Goal: Task Accomplishment & Management: Complete application form

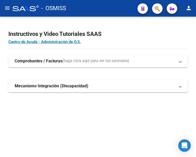
click at [9, 8] on mat-icon "menu" at bounding box center [7, 8] width 6 height 6
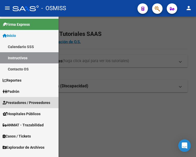
click at [30, 100] on span "Prestadores / Proveedores" at bounding box center [26, 103] width 47 height 6
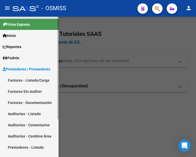
click at [27, 80] on link "Facturas - Listado/Carga" at bounding box center [29, 80] width 58 height 11
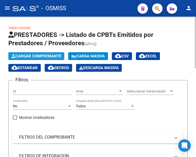
click at [48, 57] on span "Cargar Comprobante" at bounding box center [36, 56] width 50 height 5
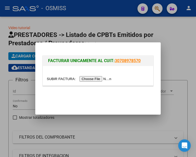
click at [101, 77] on input "file" at bounding box center [80, 78] width 66 height 5
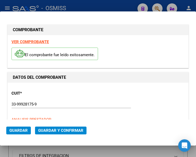
type input "2025-10-02"
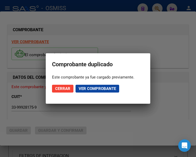
click at [139, 37] on div at bounding box center [98, 78] width 196 height 157
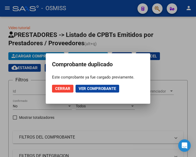
click at [156, 9] on div at bounding box center [98, 78] width 196 height 157
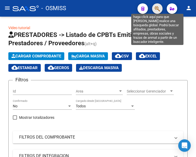
click at [157, 8] on icon "button" at bounding box center [156, 9] width 5 height 6
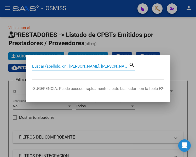
click at [87, 66] on input "Buscar (apellido, dni, cuil, nro traspaso, cuit, obra social)" at bounding box center [80, 66] width 96 height 5
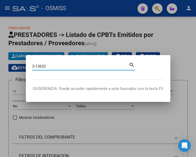
type input "3-13632"
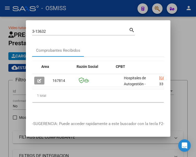
scroll to position [0, 162]
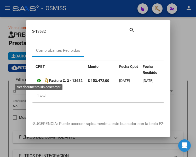
click at [38, 80] on icon at bounding box center [38, 81] width 7 height 6
click at [96, 10] on div at bounding box center [98, 78] width 196 height 157
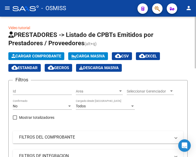
click at [48, 57] on span "Cargar Comprobante" at bounding box center [36, 56] width 50 height 5
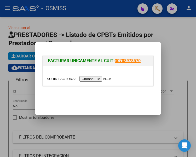
click at [102, 57] on div "FACTURAR UNICAMENTE AL CUIT: 30708978570" at bounding box center [98, 61] width 110 height 10
click at [97, 79] on input "file" at bounding box center [80, 78] width 66 height 5
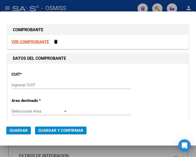
click at [32, 83] on div "Ingresar CUIT" at bounding box center [70, 85] width 119 height 8
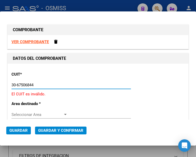
type input "30-67506844-1"
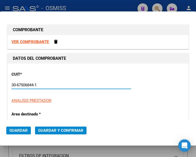
type input "113"
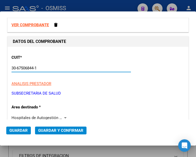
scroll to position [26, 0]
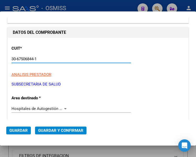
type input "30-67506844-1"
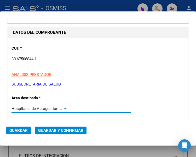
click at [64, 108] on div at bounding box center [65, 109] width 5 height 4
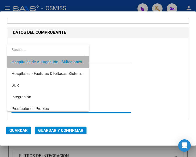
click at [57, 58] on span "Hospitales de Autogestión - Afiliaciones" at bounding box center [47, 62] width 73 height 12
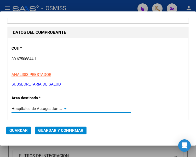
click at [64, 108] on div at bounding box center [65, 108] width 3 height 1
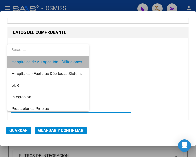
click at [57, 59] on span "Hospitales de Autogestión - Afiliaciones" at bounding box center [47, 62] width 73 height 12
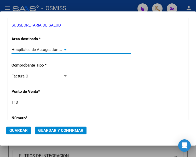
scroll to position [104, 0]
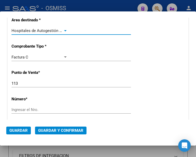
click at [64, 30] on div at bounding box center [65, 30] width 3 height 1
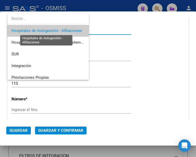
click at [63, 30] on span "Hospitales de Autogestión - Afiliaciones" at bounding box center [46, 30] width 70 height 5
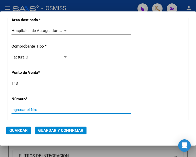
click at [27, 108] on input "Ingresar el Nro." at bounding box center [39, 110] width 56 height 5
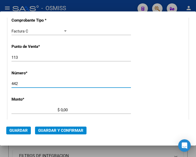
type input "442"
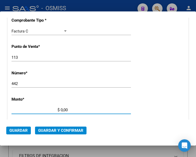
click at [60, 110] on input "$ 0,00" at bounding box center [39, 110] width 56 height 5
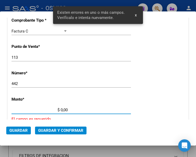
scroll to position [169, 0]
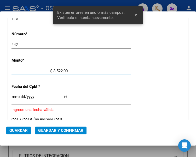
type input "$ 35.223,00"
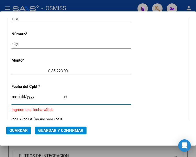
click at [13, 95] on input "Ingresar la fecha" at bounding box center [39, 99] width 56 height 8
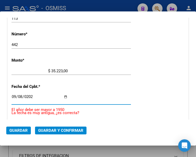
type input "[DATE]"
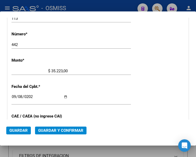
scroll to position [196, 0]
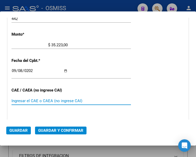
click at [43, 101] on input "Ingresar el CAE o CAEA (no ingrese CAI)" at bounding box center [39, 101] width 56 height 5
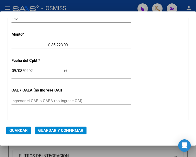
click at [21, 100] on input "Ingresar el CAE o CAEA (no ingrese CAI)" at bounding box center [39, 101] width 56 height 5
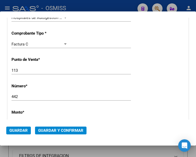
scroll to position [65, 0]
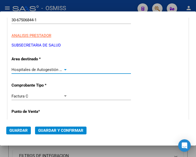
click at [63, 68] on div "Hospitales de Autogestión - Afiliaciones" at bounding box center [39, 70] width 56 height 5
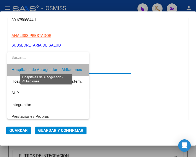
click at [63, 68] on span "Hospitales de Autogestión - Afiliaciones" at bounding box center [46, 70] width 70 height 5
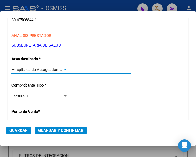
click at [54, 132] on span "Guardar y Confirmar" at bounding box center [60, 131] width 45 height 5
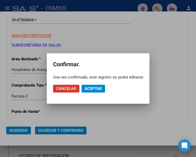
click at [93, 86] on button "Aceptar" at bounding box center [92, 89] width 23 height 8
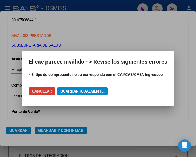
click at [32, 91] on span "Cancelar" at bounding box center [42, 91] width 20 height 5
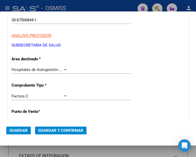
click at [64, 70] on div at bounding box center [65, 69] width 3 height 1
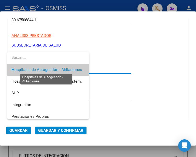
click at [63, 70] on span "Hospitales de Autogestión - Afiliaciones" at bounding box center [46, 70] width 70 height 5
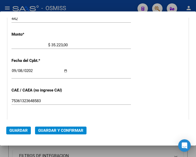
scroll to position [248, 0]
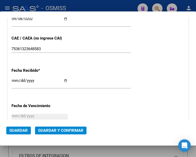
click at [46, 48] on input "75361323648583" at bounding box center [39, 49] width 56 height 5
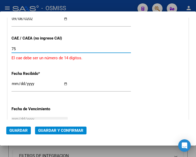
type input "7"
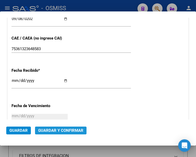
click at [59, 132] on span "Guardar y Confirmar" at bounding box center [60, 131] width 45 height 5
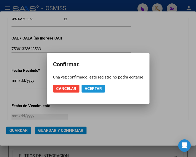
click at [96, 87] on span "Aceptar" at bounding box center [92, 89] width 17 height 5
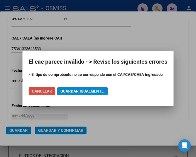
click at [46, 89] on span "Cancelar" at bounding box center [42, 91] width 20 height 5
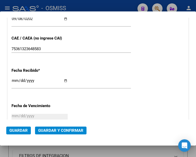
click at [44, 48] on input "75361323648583" at bounding box center [39, 49] width 56 height 5
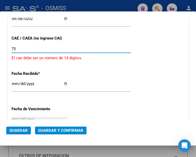
type input "7"
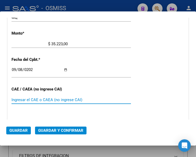
scroll to position [196, 0]
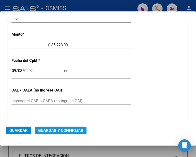
click at [59, 130] on span "Guardar y Confirmar" at bounding box center [60, 131] width 45 height 5
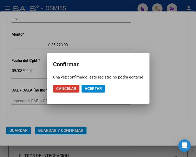
click at [91, 89] on span "Aceptar" at bounding box center [92, 89] width 17 height 5
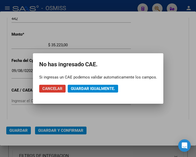
click at [92, 89] on span "Guardar igualmente." at bounding box center [93, 89] width 44 height 5
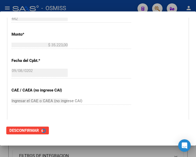
scroll to position [0, 0]
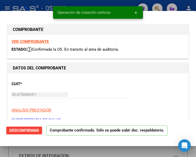
type input "2025-11-07"
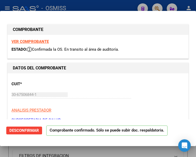
click at [6, 7] on div at bounding box center [98, 78] width 196 height 157
type input "$ 0,00"
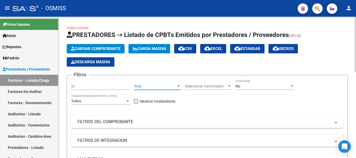
click at [179, 87] on div at bounding box center [178, 86] width 3 height 1
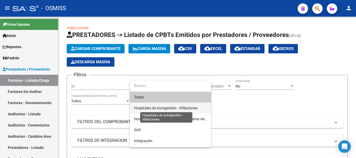
click at [178, 108] on span "Hospitales de Autogestión - Afiliaciones" at bounding box center [166, 108] width 64 height 4
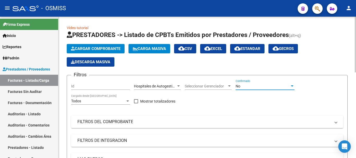
click at [195, 86] on div at bounding box center [292, 86] width 5 height 4
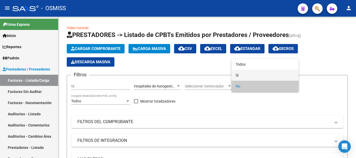
click at [195, 72] on span "Si" at bounding box center [265, 75] width 59 height 11
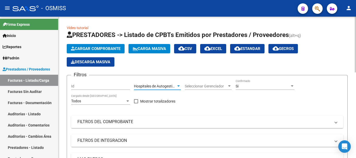
click at [178, 84] on div at bounding box center [178, 86] width 5 height 4
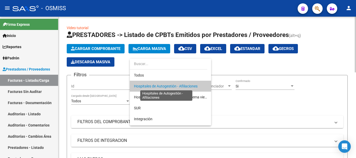
click at [178, 84] on span "Hospitales de Autogestión - Afiliaciones" at bounding box center [166, 86] width 64 height 4
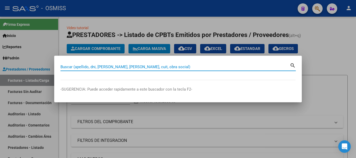
click at [105, 67] on input "Buscar (apellido, dni, cuil, nro traspaso, cuit, obra social)" at bounding box center [174, 67] width 229 height 5
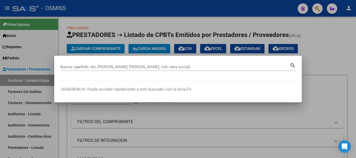
click at [119, 66] on input "Buscar (apellido, dni, cuil, nro traspaso, cuit, obra social)" at bounding box center [174, 67] width 229 height 5
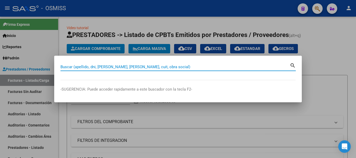
click at [193, 27] on div at bounding box center [178, 79] width 356 height 158
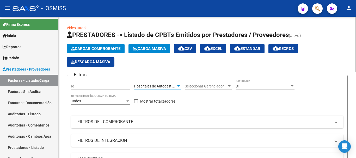
click at [178, 84] on div at bounding box center [178, 86] width 5 height 4
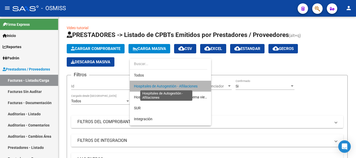
click at [175, 85] on span "Hospitales de Autogestión - Afiliaciones" at bounding box center [166, 86] width 64 height 4
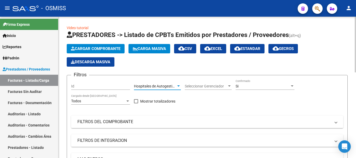
click at [195, 85] on div at bounding box center [292, 86] width 5 height 4
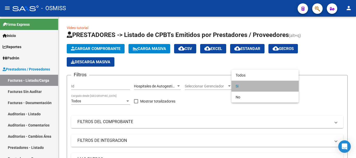
click at [195, 84] on span "Si" at bounding box center [265, 86] width 59 height 11
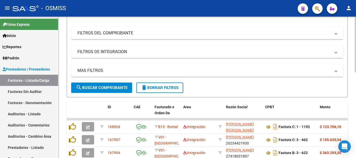
scroll to position [104, 0]
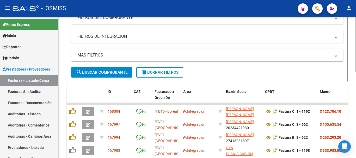
click at [195, 54] on span "MAS FILTROS" at bounding box center [206, 55] width 258 height 6
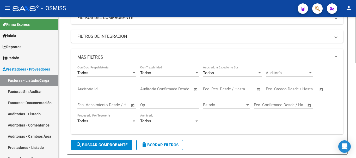
click at [195, 90] on span "Open calendar" at bounding box center [258, 89] width 13 height 13
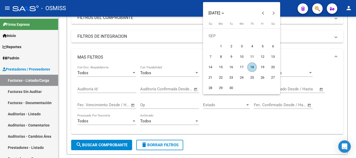
click at [195, 67] on span "18" at bounding box center [251, 67] width 9 height 9
type input "18/09/2025"
click at [195, 67] on span "18" at bounding box center [251, 67] width 9 height 9
type input "18/09/2025"
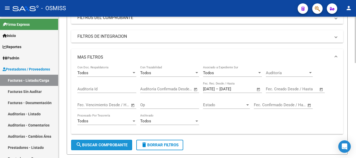
drag, startPoint x: 114, startPoint y: 142, endPoint x: 123, endPoint y: 140, distance: 9.7
click at [114, 142] on button "search Buscar Comprobante" at bounding box center [101, 145] width 61 height 10
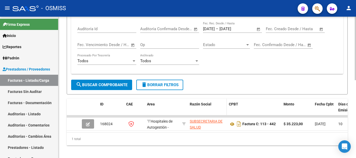
scroll to position [173, 0]
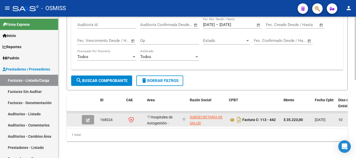
click at [87, 118] on icon "button" at bounding box center [88, 120] width 4 height 4
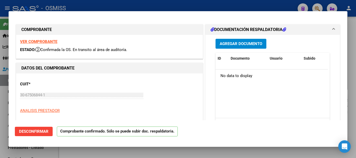
type input "2025-11-07"
click at [36, 130] on span "Desconfirmar" at bounding box center [33, 131] width 29 height 5
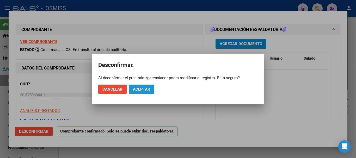
click at [137, 90] on span "Aceptar" at bounding box center [141, 89] width 17 height 5
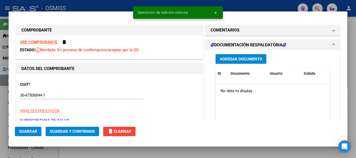
click at [122, 134] on span "delete Eliminar" at bounding box center [119, 131] width 24 height 5
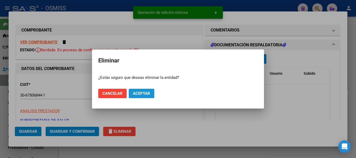
click at [137, 92] on span "Aceptar" at bounding box center [141, 93] width 17 height 5
type input "$ 0,00"
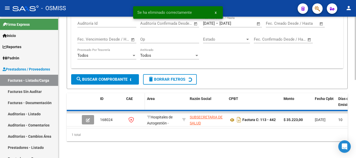
scroll to position [165, 0]
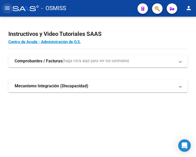
click at [9, 9] on mat-icon "menu" at bounding box center [7, 8] width 6 height 6
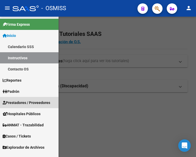
click at [20, 102] on span "Prestadores / Proveedores" at bounding box center [26, 103] width 47 height 6
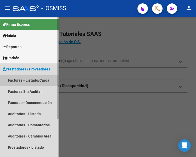
click at [27, 80] on link "Facturas - Listado/Carga" at bounding box center [29, 80] width 58 height 11
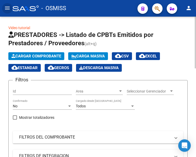
click at [44, 55] on span "Cargar Comprobante" at bounding box center [36, 56] width 50 height 5
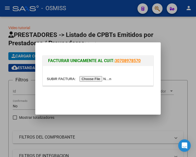
click at [92, 79] on input "file" at bounding box center [80, 78] width 66 height 5
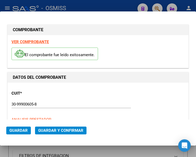
type input "[DATE]"
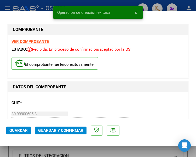
click at [53, 105] on p "CUIT *" at bounding box center [37, 103] width 52 height 6
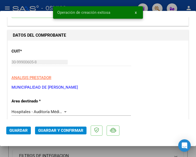
scroll to position [52, 0]
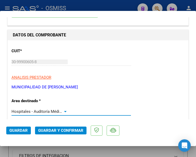
click at [64, 112] on div at bounding box center [65, 111] width 3 height 1
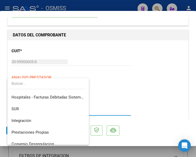
scroll to position [0, 0]
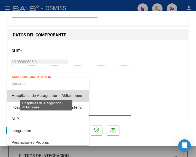
click at [72, 95] on span "Hospitales de Autogestión - Afiliaciones" at bounding box center [46, 96] width 70 height 5
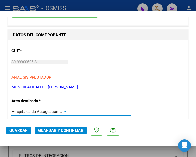
scroll to position [78, 0]
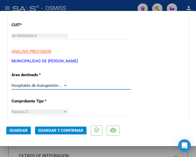
click at [63, 84] on div at bounding box center [65, 86] width 5 height 4
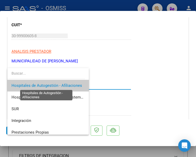
click at [62, 84] on span "Hospitales de Autogestión - Afiliaciones" at bounding box center [46, 85] width 70 height 5
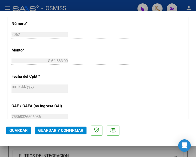
scroll to position [235, 0]
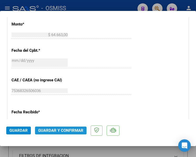
click at [60, 131] on span "Guardar y Confirmar" at bounding box center [60, 131] width 45 height 5
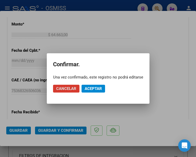
click at [91, 89] on span "Aceptar" at bounding box center [92, 89] width 17 height 5
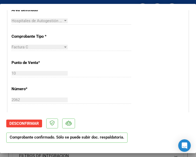
scroll to position [104, 0]
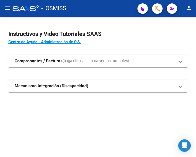
click at [5, 9] on mat-icon "menu" at bounding box center [7, 8] width 6 height 6
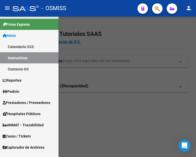
click at [23, 102] on span "Prestadores / Proveedores" at bounding box center [26, 103] width 47 height 6
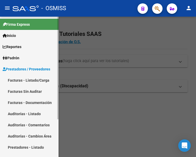
click at [28, 80] on link "Facturas - Listado/Carga" at bounding box center [29, 80] width 58 height 11
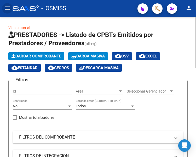
click at [44, 55] on span "Cargar Comprobante" at bounding box center [36, 56] width 50 height 5
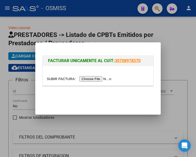
click at [99, 79] on input "file" at bounding box center [80, 78] width 66 height 5
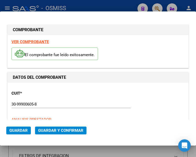
type input "[DATE]"
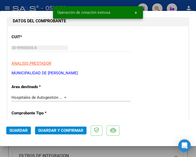
scroll to position [78, 0]
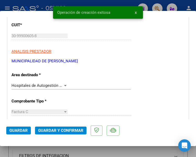
click at [64, 85] on div at bounding box center [65, 85] width 3 height 1
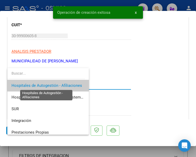
click at [64, 85] on span "Hospitales de Autogestión - Afiliaciones" at bounding box center [46, 85] width 70 height 5
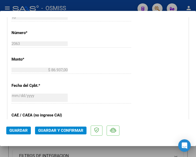
scroll to position [209, 0]
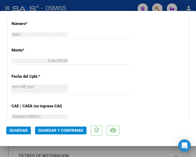
click at [62, 131] on span "Guardar y Confirmar" at bounding box center [60, 131] width 45 height 5
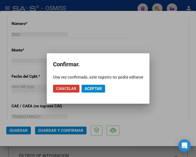
click at [93, 90] on span "Aceptar" at bounding box center [92, 89] width 17 height 5
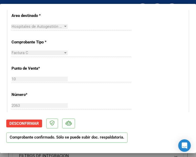
scroll to position [104, 0]
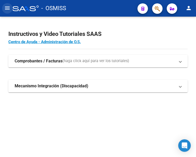
click at [7, 8] on mat-icon "menu" at bounding box center [7, 8] width 6 height 6
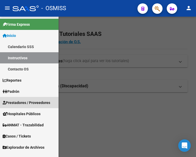
click at [22, 101] on span "Prestadores / Proveedores" at bounding box center [26, 103] width 47 height 6
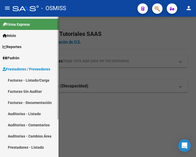
click at [29, 81] on link "Facturas - Listado/Carga" at bounding box center [29, 80] width 58 height 11
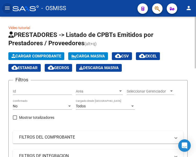
click at [48, 55] on span "Cargar Comprobante" at bounding box center [36, 56] width 50 height 5
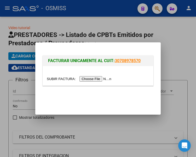
click at [94, 78] on input "file" at bounding box center [80, 78] width 66 height 5
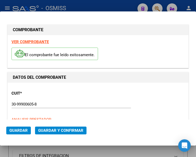
type input "[DATE]"
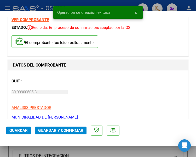
scroll to position [52, 0]
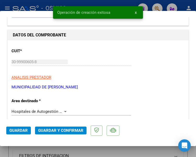
click at [64, 111] on div at bounding box center [65, 111] width 3 height 1
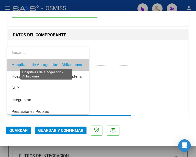
click at [63, 65] on span "Hospitales de Autogestión - Afiliaciones" at bounding box center [46, 65] width 70 height 5
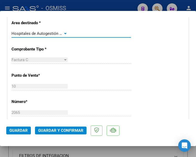
scroll to position [104, 0]
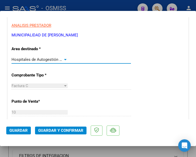
click at [63, 59] on div at bounding box center [65, 60] width 5 height 4
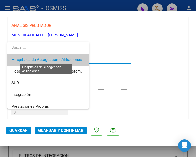
click at [62, 59] on span "Hospitales de Autogestión - Afiliaciones" at bounding box center [46, 59] width 70 height 5
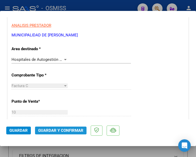
click at [56, 131] on span "Guardar y Confirmar" at bounding box center [60, 131] width 45 height 5
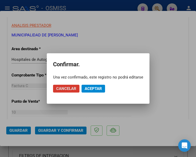
click at [93, 88] on span "Aceptar" at bounding box center [92, 89] width 17 height 5
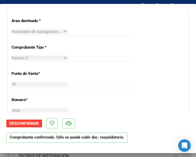
scroll to position [130, 0]
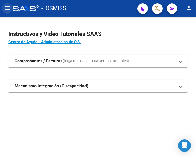
click at [8, 8] on mat-icon "menu" at bounding box center [7, 8] width 6 height 6
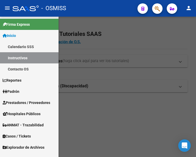
click at [37, 103] on span "Prestadores / Proveedores" at bounding box center [26, 103] width 47 height 6
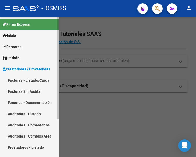
click at [33, 80] on link "Facturas - Listado/Carga" at bounding box center [29, 80] width 58 height 11
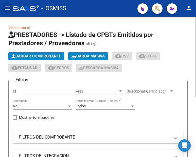
click at [44, 57] on span "Cargar Comprobante" at bounding box center [36, 56] width 50 height 5
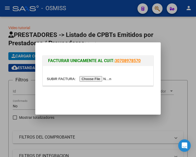
click at [100, 80] on input "file" at bounding box center [80, 78] width 66 height 5
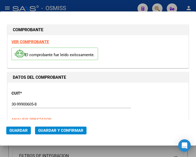
type input "[DATE]"
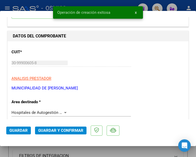
scroll to position [52, 0]
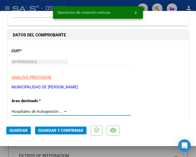
click at [64, 111] on div at bounding box center [65, 111] width 3 height 1
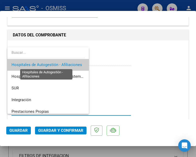
click at [56, 64] on span "Hospitales de Autogestión - Afiliaciones" at bounding box center [46, 65] width 70 height 5
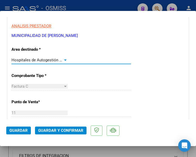
scroll to position [104, 0]
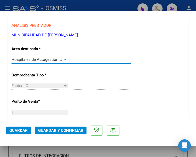
click at [64, 59] on div at bounding box center [65, 60] width 5 height 4
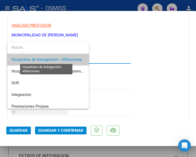
click at [64, 59] on span "Hospitales de Autogestión - Afiliaciones" at bounding box center [46, 59] width 70 height 5
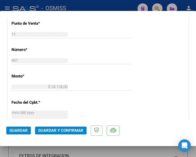
scroll to position [209, 0]
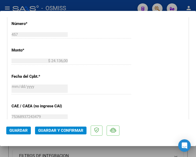
click at [55, 130] on span "Guardar y Confirmar" at bounding box center [60, 131] width 45 height 5
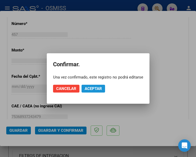
click at [90, 89] on span "Aceptar" at bounding box center [92, 89] width 17 height 5
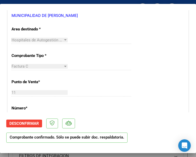
scroll to position [104, 0]
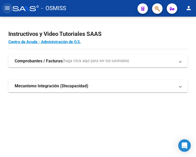
click at [7, 8] on mat-icon "menu" at bounding box center [7, 8] width 6 height 6
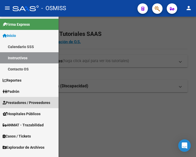
click at [28, 103] on span "Prestadores / Proveedores" at bounding box center [26, 103] width 47 height 6
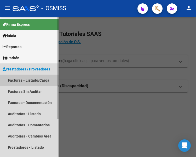
click at [29, 80] on link "Facturas - Listado/Carga" at bounding box center [29, 80] width 58 height 11
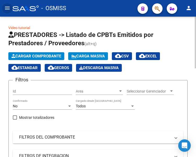
click at [44, 56] on span "Cargar Comprobante" at bounding box center [36, 56] width 50 height 5
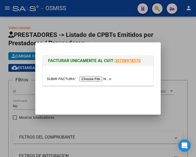
click at [98, 80] on input "file" at bounding box center [80, 78] width 66 height 5
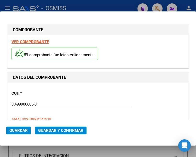
type input "[DATE]"
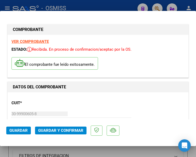
click at [104, 97] on div "CUIT * 30-99900605-8 Ingresar CUIT ANALISIS PRESTADOR MUNICIPALIDAD DE [PERSON_…" at bounding box center [97, 119] width 173 height 46
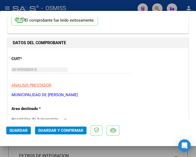
scroll to position [52, 0]
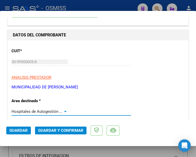
click at [64, 110] on div at bounding box center [65, 112] width 5 height 4
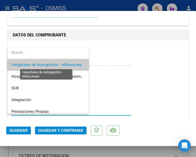
click at [58, 66] on span "Hospitales de Autogestión - Afiliaciones" at bounding box center [46, 65] width 70 height 5
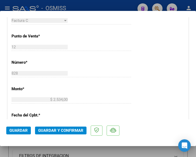
scroll to position [183, 0]
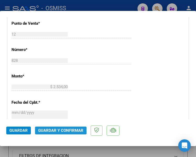
click at [57, 130] on span "Guardar y Confirmar" at bounding box center [60, 131] width 45 height 5
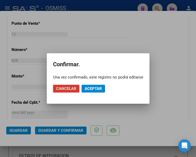
click at [88, 90] on span "Aceptar" at bounding box center [92, 89] width 17 height 5
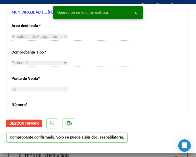
scroll to position [104, 0]
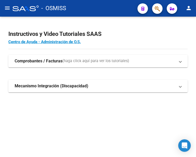
click at [5, 8] on mat-icon "menu" at bounding box center [7, 8] width 6 height 6
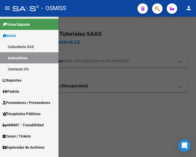
drag, startPoint x: 20, startPoint y: 101, endPoint x: 27, endPoint y: 100, distance: 6.9
click at [21, 101] on span "Prestadores / Proveedores" at bounding box center [26, 103] width 47 height 6
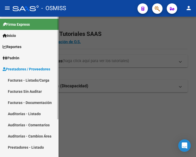
click at [28, 78] on link "Facturas - Listado/Carga" at bounding box center [29, 80] width 58 height 11
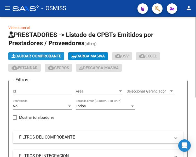
click at [57, 56] on span "Cargar Comprobante" at bounding box center [36, 56] width 50 height 5
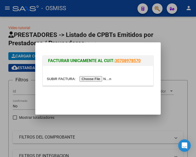
click at [105, 78] on input "file" at bounding box center [80, 78] width 66 height 5
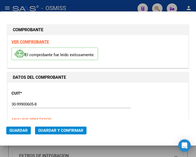
type input "[DATE]"
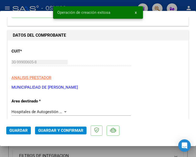
scroll to position [52, 0]
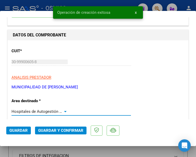
click at [64, 112] on div at bounding box center [65, 111] width 3 height 1
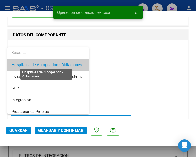
click at [69, 64] on span "Hospitales de Autogestión - Afiliaciones" at bounding box center [46, 65] width 70 height 5
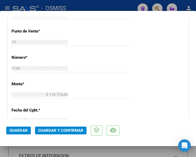
scroll to position [209, 0]
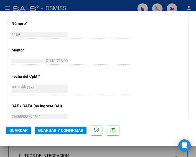
click at [62, 130] on span "Guardar y Confirmar" at bounding box center [60, 131] width 45 height 5
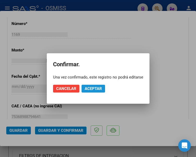
click at [94, 87] on span "Aceptar" at bounding box center [92, 89] width 17 height 5
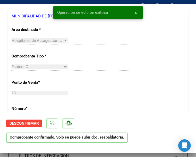
scroll to position [104, 0]
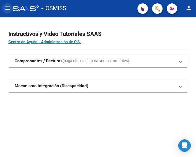
click at [6, 7] on mat-icon "menu" at bounding box center [7, 8] width 6 height 6
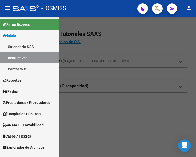
click at [27, 104] on span "Prestadores / Proveedores" at bounding box center [26, 103] width 47 height 6
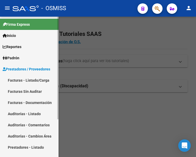
click at [32, 81] on link "Facturas - Listado/Carga" at bounding box center [29, 80] width 58 height 11
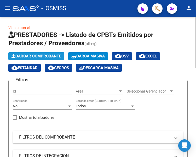
click at [50, 55] on span "Cargar Comprobante" at bounding box center [36, 56] width 50 height 5
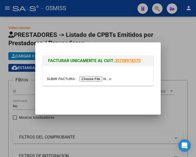
click at [96, 78] on input "file" at bounding box center [80, 78] width 66 height 5
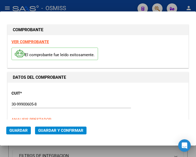
type input "[DATE]"
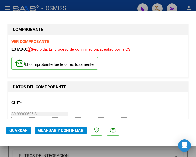
click at [94, 98] on div "CUIT * 30-99900605-8 Ingresar CUIT ANALISIS PRESTADOR MUNICIPALIDAD DE VICENTE …" at bounding box center [97, 119] width 173 height 46
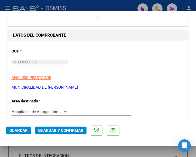
scroll to position [52, 0]
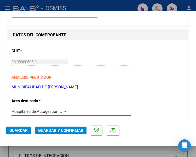
click at [64, 112] on div at bounding box center [65, 111] width 3 height 1
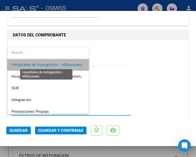
click at [59, 64] on span "Hospitales de Autogestión - Afiliaciones" at bounding box center [46, 65] width 70 height 5
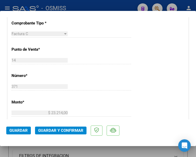
scroll to position [183, 0]
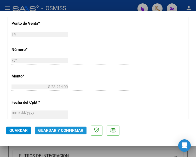
click at [61, 131] on span "Guardar y Confirmar" at bounding box center [60, 131] width 45 height 5
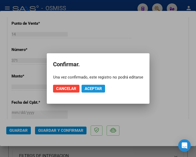
click at [97, 86] on button "Aceptar" at bounding box center [92, 89] width 23 height 8
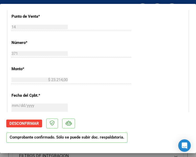
click at [59, 44] on p "Número *" at bounding box center [37, 43] width 52 height 6
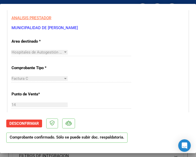
scroll to position [104, 0]
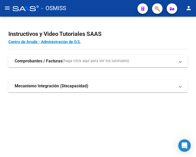
click at [5, 8] on mat-icon "menu" at bounding box center [7, 8] width 6 height 6
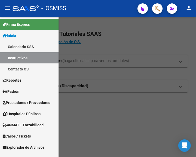
click at [28, 100] on span "Prestadores / Proveedores" at bounding box center [26, 103] width 47 height 6
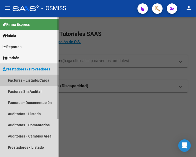
click at [23, 79] on link "Facturas - Listado/Carga" at bounding box center [29, 80] width 58 height 11
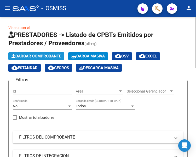
click at [47, 55] on span "Cargar Comprobante" at bounding box center [36, 56] width 50 height 5
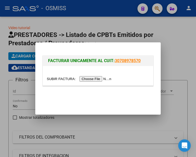
click at [98, 81] on input "file" at bounding box center [80, 78] width 66 height 5
type input "C:\fakepath\MINISTROS SECRETARIOS 15-1099.pdf"
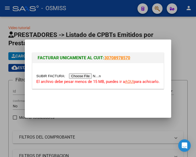
click at [82, 75] on input "file" at bounding box center [69, 76] width 66 height 5
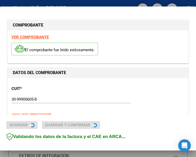
type input "2025-11-07"
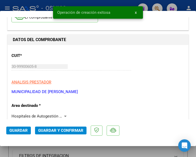
scroll to position [78, 0]
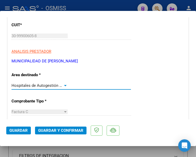
click at [64, 86] on div at bounding box center [65, 85] width 3 height 1
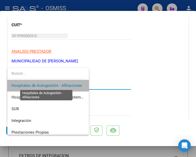
click at [65, 84] on span "Hospitales de Autogestión - Afiliaciones" at bounding box center [46, 85] width 70 height 5
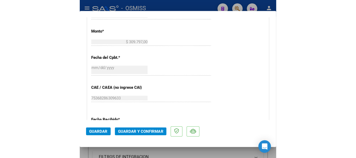
scroll to position [261, 0]
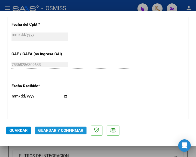
click at [61, 130] on span "Guardar y Confirmar" at bounding box center [60, 131] width 45 height 5
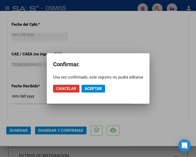
click at [95, 89] on span "Aceptar" at bounding box center [92, 89] width 17 height 5
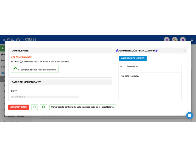
scroll to position [0, 0]
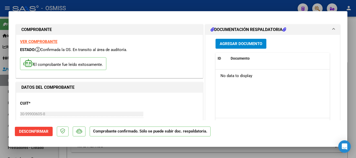
click at [195, 41] on button "Agregar Documento" at bounding box center [241, 44] width 51 height 10
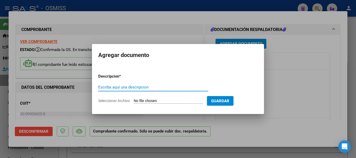
click at [134, 86] on input "Escriba aquí una descripcion" at bounding box center [153, 87] width 110 height 5
type input "DOC RESPALDATORIA"
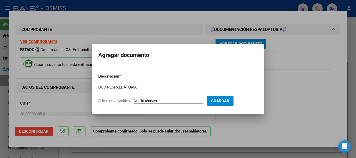
click at [175, 99] on input "Seleccionar Archivo" at bounding box center [168, 101] width 69 height 5
type input "C:\fakepath\17_pdfsam_MINISTROS SECRETARIOS 15-1099.pdf"
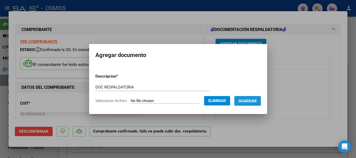
click at [195, 101] on span "Guardar" at bounding box center [248, 101] width 18 height 5
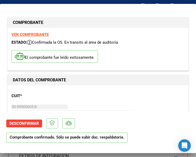
click at [132, 99] on div "CUIT * 30-99900605-8 Ingresar CUIT ANALISIS PRESTADOR MUNICIPALIDAD DE VICENTE …" at bounding box center [97, 112] width 173 height 46
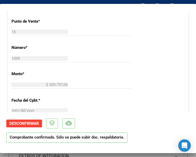
scroll to position [183, 0]
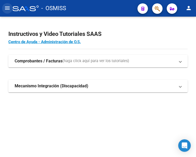
click at [10, 7] on mat-icon "menu" at bounding box center [7, 8] width 6 height 6
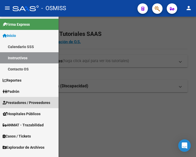
click at [30, 100] on span "Prestadores / Proveedores" at bounding box center [26, 103] width 47 height 6
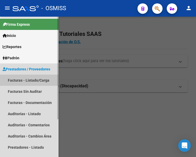
click at [31, 80] on link "Facturas - Listado/Carga" at bounding box center [29, 80] width 58 height 11
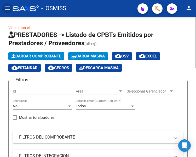
click at [53, 56] on span "Cargar Comprobante" at bounding box center [36, 56] width 50 height 5
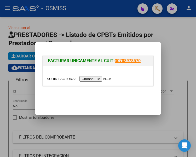
click at [96, 78] on input "file" at bounding box center [80, 78] width 66 height 5
type input "C:\fakepath\MINISTROS SECRETARIOS 15-1100_.pdf"
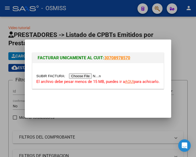
click at [87, 76] on input "file" at bounding box center [69, 76] width 66 height 5
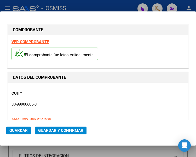
type input "[DATE]"
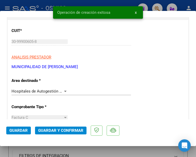
scroll to position [78, 0]
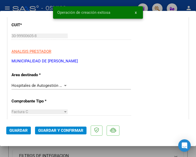
click at [64, 86] on div at bounding box center [65, 85] width 3 height 1
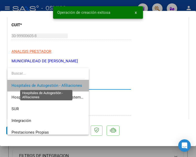
click at [64, 86] on span "Hospitales de Autogestión - Afiliaciones" at bounding box center [46, 85] width 70 height 5
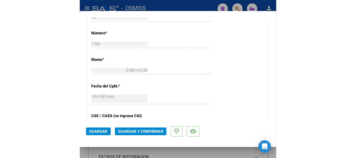
scroll to position [209, 0]
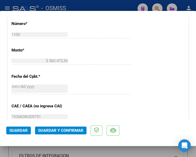
click at [54, 132] on span "Guardar y Confirmar" at bounding box center [60, 131] width 45 height 5
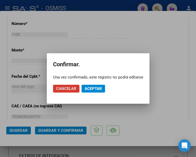
click at [91, 88] on span "Aceptar" at bounding box center [92, 89] width 17 height 5
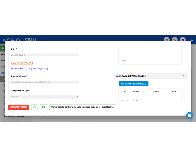
scroll to position [0, 0]
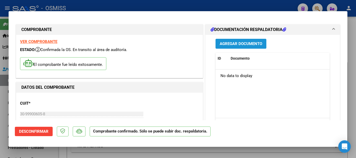
click at [195, 43] on span "Agregar Documento" at bounding box center [241, 44] width 43 height 5
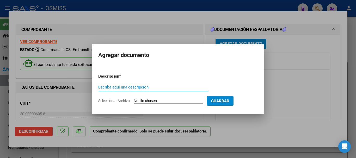
click at [124, 89] on input "Escriba aquí una descripcion" at bounding box center [153, 87] width 110 height 5
type input "DOC RESPALDATORIA"
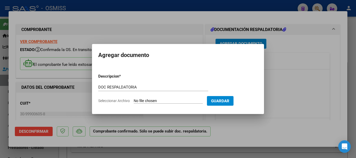
click at [162, 99] on input "Seleccionar Archivo" at bounding box center [168, 101] width 69 height 5
type input "C:\fakepath\12_pdfsam_MINISTROS SECRETARIOS 15-1100_.pdf"
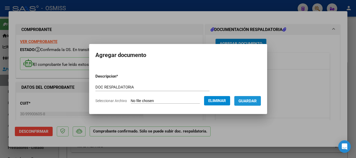
click at [195, 100] on span "Guardar" at bounding box center [248, 101] width 18 height 5
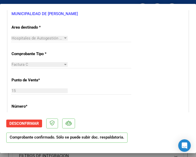
scroll to position [130, 0]
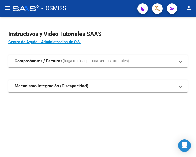
click at [8, 7] on mat-icon "menu" at bounding box center [7, 8] width 6 height 6
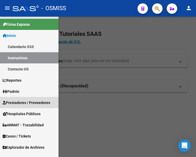
drag, startPoint x: 21, startPoint y: 100, endPoint x: 28, endPoint y: 104, distance: 8.2
click at [22, 101] on span "Prestadores / Proveedores" at bounding box center [26, 103] width 47 height 6
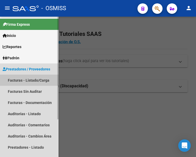
click at [26, 80] on link "Facturas - Listado/Carga" at bounding box center [29, 80] width 58 height 11
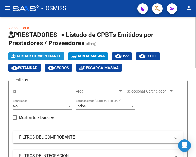
click at [51, 56] on span "Cargar Comprobante" at bounding box center [36, 56] width 50 height 5
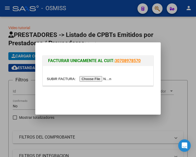
click at [96, 79] on input "file" at bounding box center [80, 78] width 66 height 5
type input "C:\fakepath\FC. 4-348.pdf"
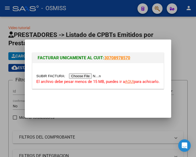
click at [84, 75] on input "file" at bounding box center [69, 76] width 66 height 5
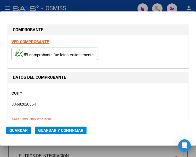
type input "2025-10-09"
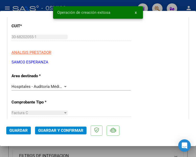
scroll to position [78, 0]
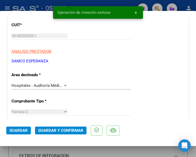
click at [64, 85] on div at bounding box center [65, 85] width 3 height 1
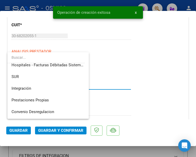
scroll to position [0, 0]
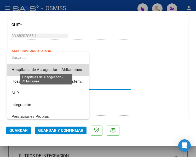
click at [70, 68] on span "Hospitales de Autogestión - Afiliaciones" at bounding box center [46, 70] width 70 height 5
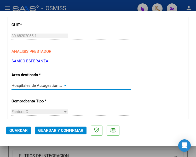
click at [65, 86] on div at bounding box center [65, 85] width 3 height 1
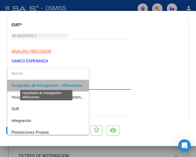
click at [65, 85] on span "Hospitales de Autogestión - Afiliaciones" at bounding box center [46, 85] width 70 height 5
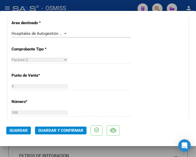
scroll to position [104, 0]
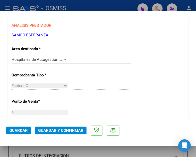
click at [64, 59] on div at bounding box center [65, 59] width 3 height 1
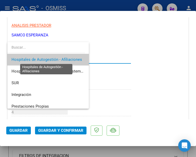
click at [63, 59] on span "Hospitales de Autogestión - Afiliaciones" at bounding box center [46, 59] width 70 height 5
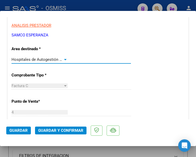
scroll to position [78, 0]
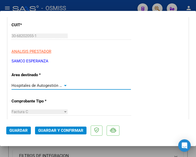
click at [63, 85] on div at bounding box center [65, 86] width 5 height 4
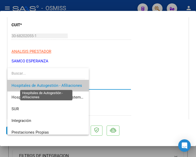
click at [62, 85] on span "Hospitales de Autogestión - Afiliaciones" at bounding box center [46, 85] width 70 height 5
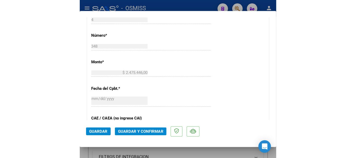
scroll to position [209, 0]
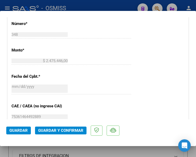
click at [56, 130] on span "Guardar y Confirmar" at bounding box center [60, 131] width 45 height 5
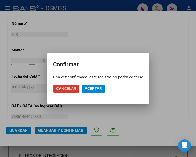
click at [93, 87] on span "Aceptar" at bounding box center [92, 89] width 17 height 5
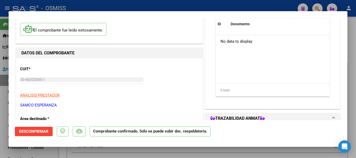
scroll to position [0, 0]
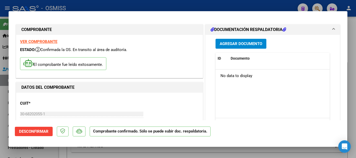
click at [195, 42] on span "Agregar Documento" at bounding box center [241, 44] width 43 height 5
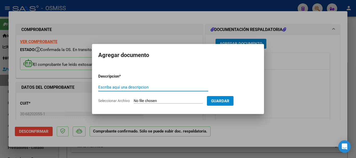
click at [151, 85] on input "Escriba aquí una descripcion" at bounding box center [153, 87] width 110 height 5
type input "DOC RESPALDATORIO"
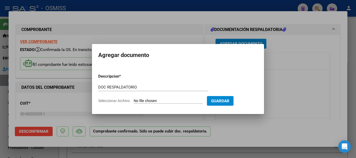
click at [172, 102] on input "Seleccionar Archivo" at bounding box center [168, 101] width 69 height 5
type input "C:\fakepath\9_pdfsam_FC. 4-348.pdf"
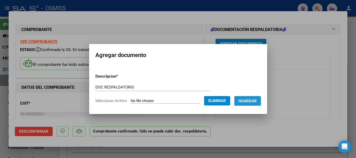
click at [195, 100] on span "Guardar" at bounding box center [248, 101] width 18 height 5
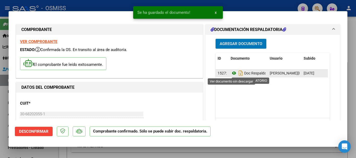
click at [195, 73] on icon at bounding box center [234, 73] width 7 height 6
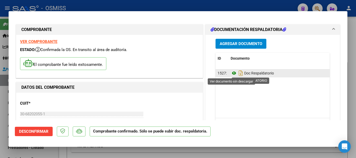
click at [195, 74] on icon at bounding box center [234, 73] width 7 height 6
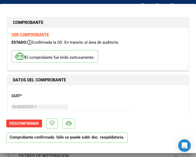
click at [129, 100] on div "CUIT * 30-68202055-1 Ingresar CUIT ANALISIS PRESTADOR SAMCO ESPERANZA ARCA Padr…" at bounding box center [97, 112] width 173 height 46
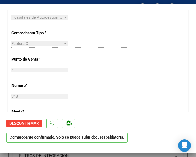
scroll to position [156, 0]
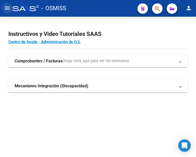
click at [8, 9] on mat-icon "menu" at bounding box center [7, 8] width 6 height 6
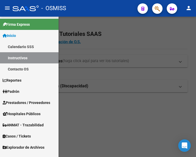
click at [29, 101] on span "Prestadores / Proveedores" at bounding box center [26, 103] width 47 height 6
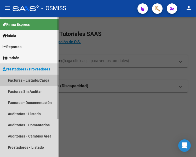
click at [30, 79] on link "Facturas - Listado/Carga" at bounding box center [29, 80] width 58 height 11
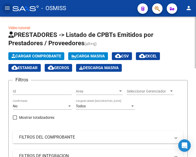
click at [47, 57] on span "Cargar Comprobante" at bounding box center [36, 56] width 50 height 5
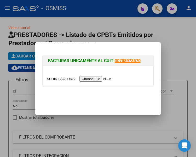
click at [100, 80] on input "file" at bounding box center [80, 78] width 66 height 5
type input "C:\fakepath\FC. 1-85882.pdf"
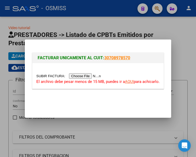
click at [84, 77] on input "file" at bounding box center [69, 76] width 66 height 5
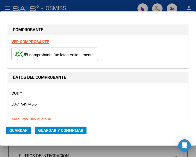
type input "[DATE]"
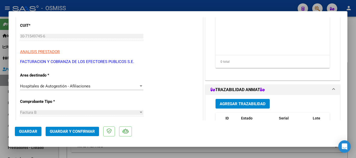
scroll to position [78, 0]
click at [140, 85] on div at bounding box center [141, 86] width 5 height 4
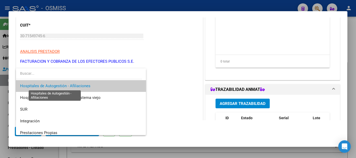
click at [88, 86] on span "Hospitales de Autogestión - Afiliaciones" at bounding box center [55, 86] width 70 height 5
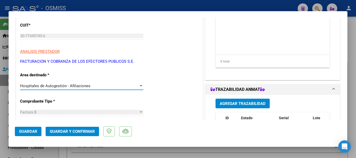
click at [139, 84] on div at bounding box center [141, 86] width 5 height 4
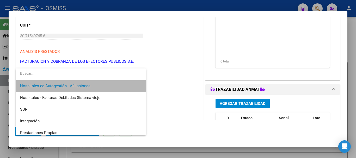
click at [109, 86] on span "Hospitales de Autogestión - Afiliaciones" at bounding box center [81, 86] width 122 height 12
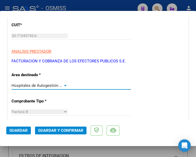
click at [64, 85] on div at bounding box center [65, 85] width 3 height 1
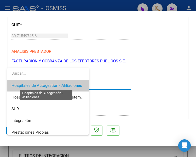
click at [64, 85] on span "Hospitales de Autogestión - Afiliaciones" at bounding box center [46, 85] width 70 height 5
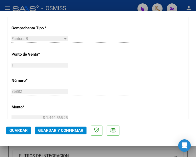
scroll to position [156, 0]
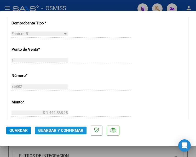
click at [60, 131] on span "Guardar y Confirmar" at bounding box center [60, 131] width 45 height 5
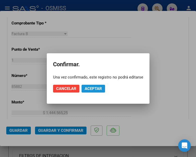
click at [90, 89] on span "Aceptar" at bounding box center [92, 89] width 17 height 5
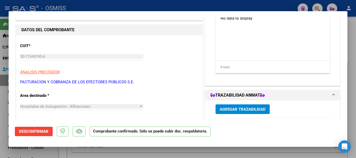
scroll to position [0, 0]
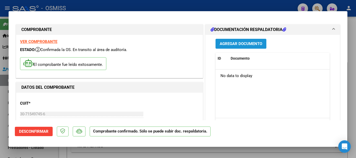
click at [195, 43] on span "Agregar Documento" at bounding box center [241, 44] width 43 height 5
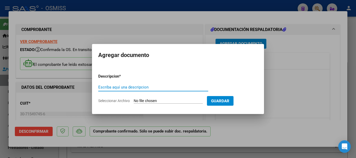
click at [133, 86] on input "Escriba aquí una descripcion" at bounding box center [153, 87] width 110 height 5
type input "DOC RESPALDATORIA"
click at [181, 101] on input "Seleccionar Archivo" at bounding box center [168, 101] width 69 height 5
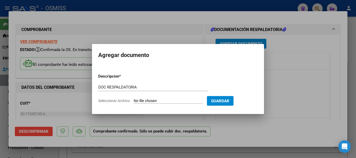
type input "C:\fakepath\11_pdfsam_FC. 1-85882.pdf"
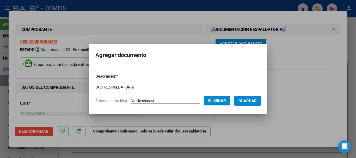
click at [195, 100] on span "Guardar" at bounding box center [248, 101] width 18 height 5
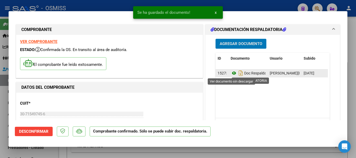
click at [195, 73] on icon at bounding box center [234, 73] width 7 height 6
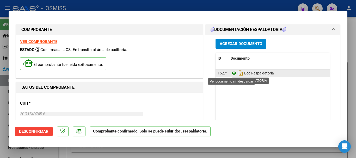
click at [195, 73] on icon at bounding box center [234, 73] width 7 height 6
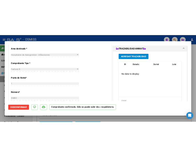
scroll to position [130, 0]
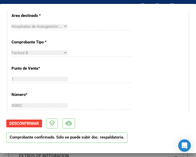
drag, startPoint x: 113, startPoint y: 57, endPoint x: 115, endPoint y: 54, distance: 3.9
click at [115, 54] on div "Factura B Seleccionar Tipo" at bounding box center [70, 55] width 119 height 13
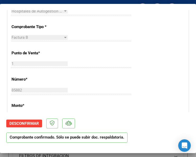
scroll to position [156, 0]
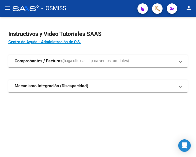
click at [7, 9] on mat-icon "menu" at bounding box center [7, 8] width 6 height 6
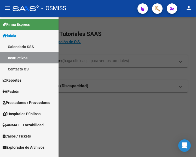
click at [19, 103] on span "Prestadores / Proveedores" at bounding box center [26, 103] width 47 height 6
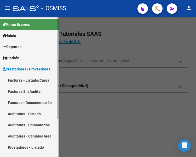
click at [28, 78] on link "Facturas - Listado/Carga" at bounding box center [29, 80] width 58 height 11
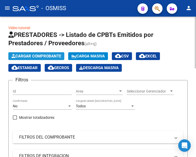
click at [50, 54] on span "Cargar Comprobante" at bounding box center [36, 56] width 50 height 5
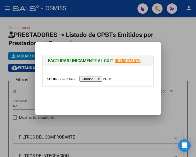
click at [95, 80] on input "file" at bounding box center [80, 78] width 66 height 5
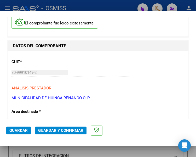
scroll to position [52, 0]
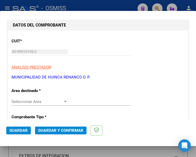
click at [64, 102] on div at bounding box center [65, 101] width 3 height 1
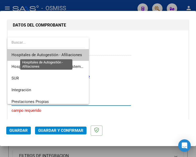
click at [72, 54] on span "Hospitales de Autogestión - Afiliaciones" at bounding box center [46, 55] width 70 height 5
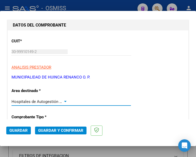
click at [64, 101] on div at bounding box center [65, 101] width 3 height 1
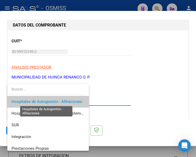
click at [63, 101] on span "Hospitales de Autogestión - Afiliaciones" at bounding box center [46, 102] width 70 height 5
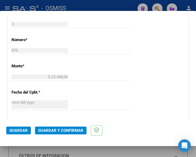
scroll to position [235, 0]
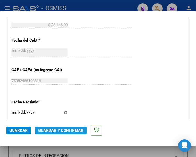
click at [60, 130] on span "Guardar y Confirmar" at bounding box center [60, 131] width 45 height 5
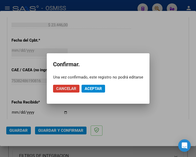
click at [90, 89] on span "Aceptar" at bounding box center [92, 89] width 17 height 5
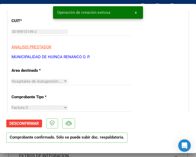
scroll to position [78, 0]
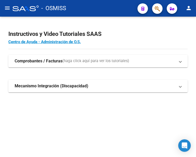
click at [7, 8] on mat-icon "menu" at bounding box center [7, 8] width 6 height 6
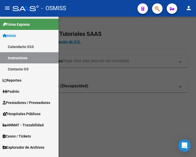
click at [23, 100] on span "Prestadores / Proveedores" at bounding box center [26, 103] width 47 height 6
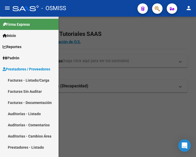
drag, startPoint x: 28, startPoint y: 79, endPoint x: 38, endPoint y: 77, distance: 10.6
click at [28, 80] on link "Facturas - Listado/Carga" at bounding box center [29, 80] width 58 height 11
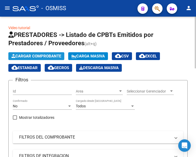
click at [52, 53] on button "Cargar Comprobante" at bounding box center [36, 56] width 56 height 8
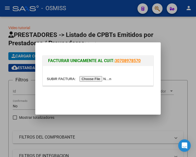
click at [101, 80] on input "file" at bounding box center [80, 78] width 66 height 5
click at [97, 80] on input "file" at bounding box center [80, 78] width 66 height 5
